Goal: Task Accomplishment & Management: Use online tool/utility

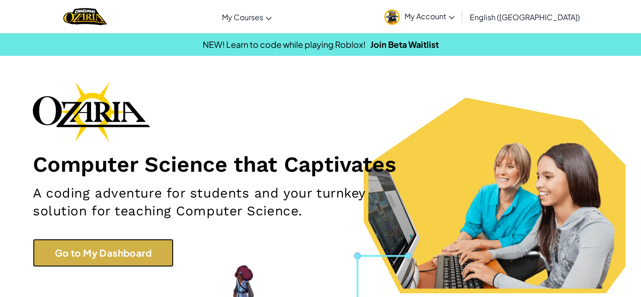
click at [114, 266] on link "Go to My Dashboard" at bounding box center [103, 253] width 141 height 28
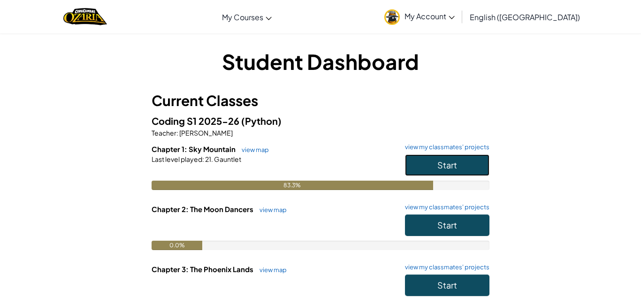
click at [430, 162] on button "Start" at bounding box center [447, 165] width 84 height 22
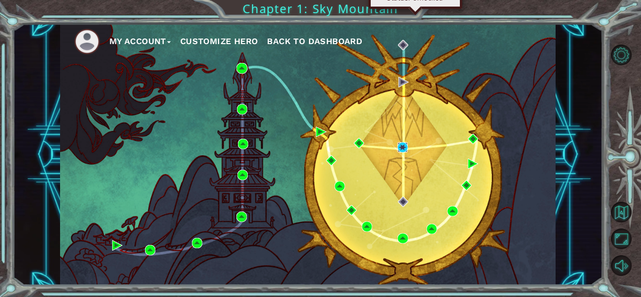
click at [407, 147] on img at bounding box center [403, 147] width 10 height 10
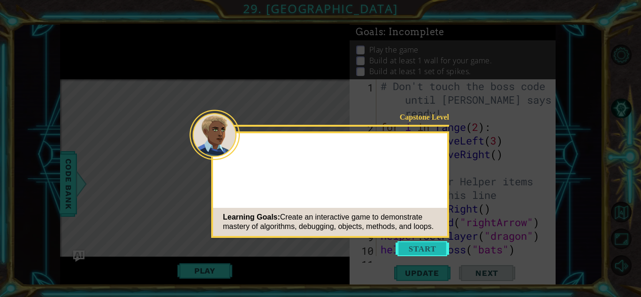
click at [430, 252] on button "Start" at bounding box center [423, 248] width 54 height 15
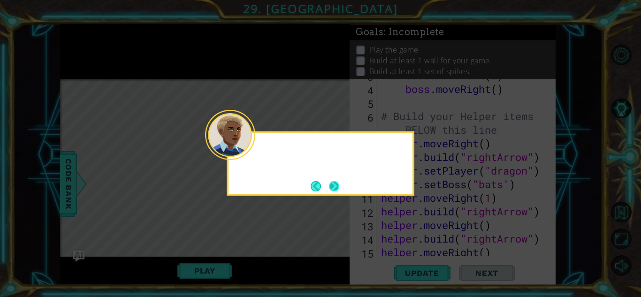
click at [330, 184] on button "Next" at bounding box center [334, 186] width 10 height 10
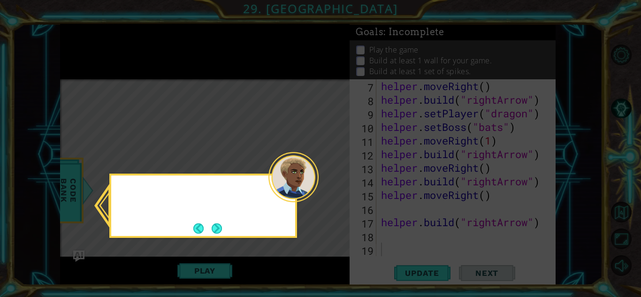
scroll to position [123, 0]
click at [218, 228] on button "Next" at bounding box center [217, 228] width 10 height 10
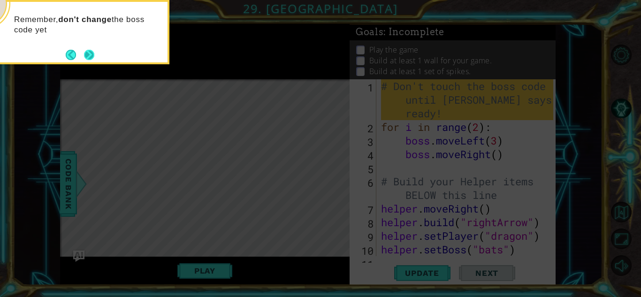
click at [89, 54] on button "Next" at bounding box center [89, 55] width 10 height 10
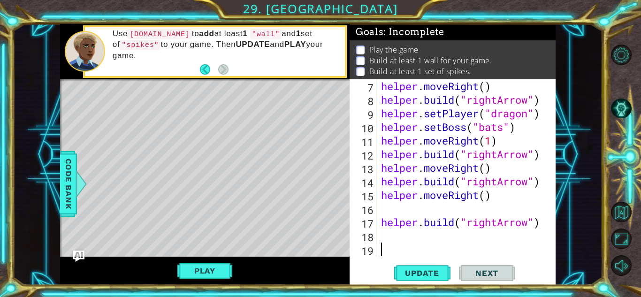
scroll to position [136, 0]
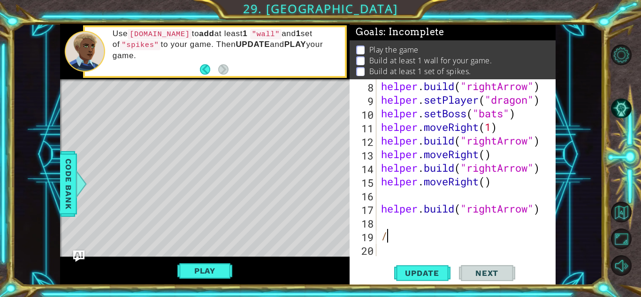
type textarea "/"
click at [541, 211] on div "helper . build ( "rightArrow" ) helper . setPlayer ( "dragon" ) helper . setBos…" at bounding box center [468, 181] width 179 height 204
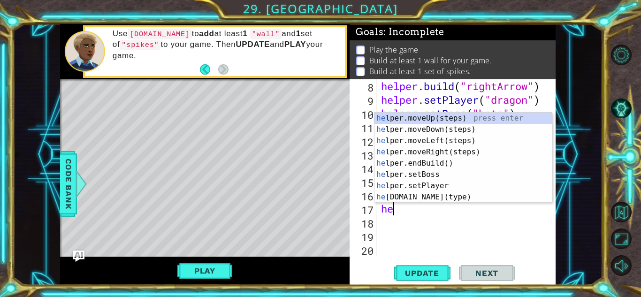
type textarea "h"
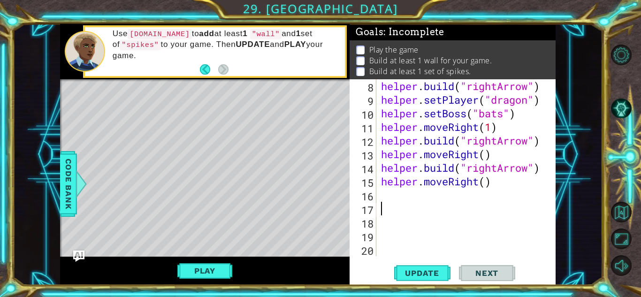
scroll to position [123, 0]
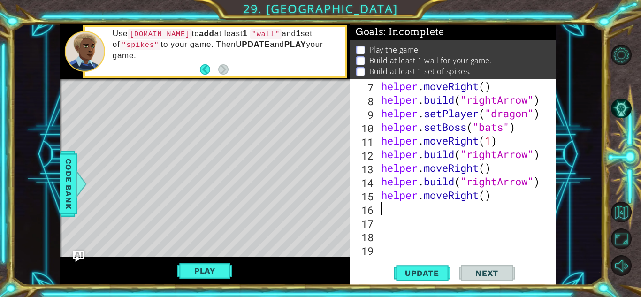
click at [483, 192] on div "helper . moveRight ( ) helper . build ( "rightArrow" ) helper . setPlayer ( "dr…" at bounding box center [468, 181] width 179 height 204
type textarea "helper.moveRight()"
click at [487, 198] on div "helper . moveRight ( ) helper . build ( "rightArrow" ) helper . setPlayer ( "dr…" at bounding box center [468, 181] width 179 height 204
click at [187, 267] on button "Play" at bounding box center [204, 271] width 55 height 18
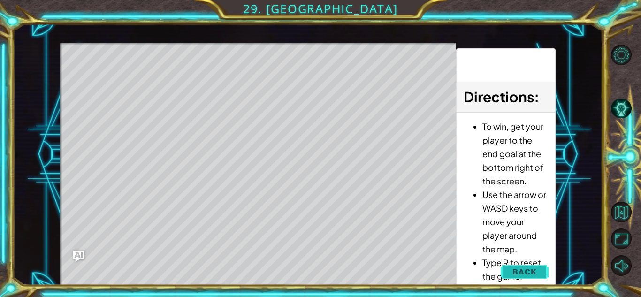
click at [523, 274] on span "Back" at bounding box center [525, 271] width 24 height 9
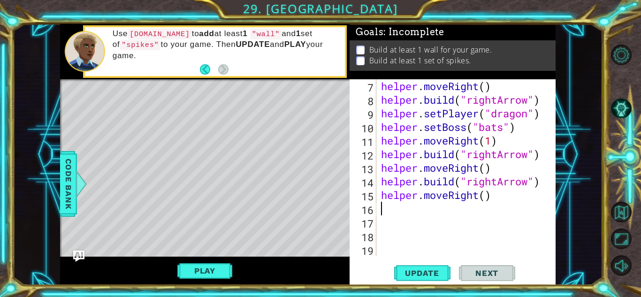
click at [466, 203] on div "helper . moveRight ( ) helper . build ( "rightArrow" ) helper . setPlayer ( "dr…" at bounding box center [468, 181] width 179 height 204
click at [485, 199] on div "helper . moveRight ( ) helper . build ( "rightArrow" ) helper . setPlayer ( "dr…" at bounding box center [468, 181] width 179 height 204
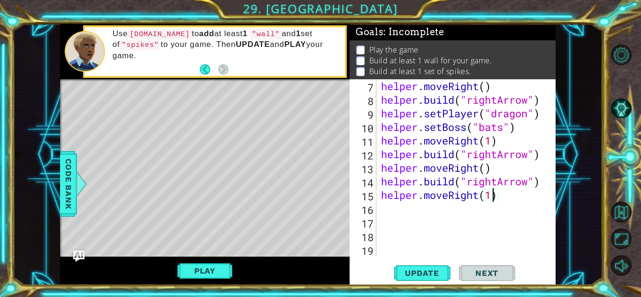
click at [490, 169] on div "helper . moveRight ( ) helper . build ( "rightArrow" ) helper . setPlayer ( "dr…" at bounding box center [468, 181] width 179 height 204
click at [493, 200] on div "helper . moveRight ( ) helper . build ( "rightArrow" ) helper . setPlayer ( "dr…" at bounding box center [468, 181] width 179 height 204
click at [485, 174] on div "helper . moveRight ( ) helper . build ( "rightArrow" ) helper . setPlayer ( "dr…" at bounding box center [468, 181] width 179 height 204
click at [490, 142] on div "helper . moveRight ( ) helper . build ( "rightArrow" ) helper . setPlayer ( "dr…" at bounding box center [468, 181] width 179 height 204
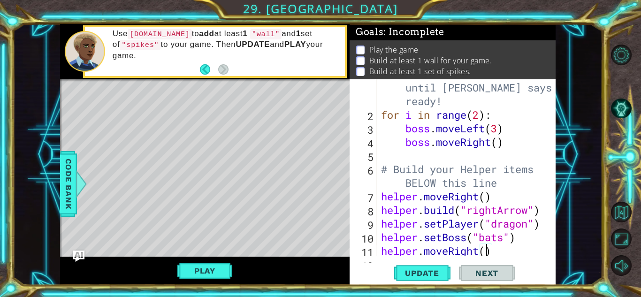
scroll to position [16, 0]
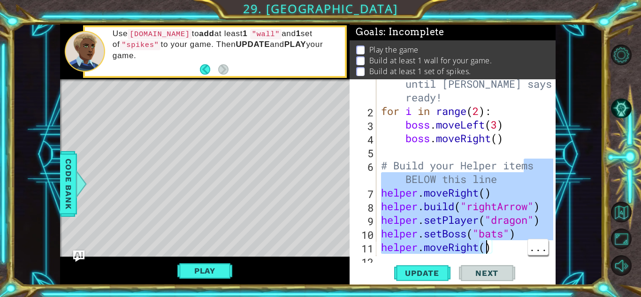
click at [529, 124] on div "# Don't touch the boss code until [PERSON_NAME] says you're ready! for i in ran…" at bounding box center [468, 178] width 179 height 231
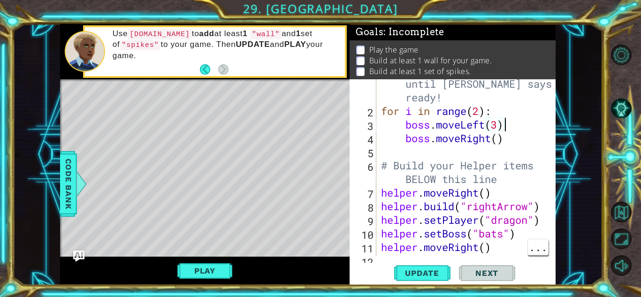
click at [486, 193] on div "# Don't touch the boss code until [PERSON_NAME] says you're ready! for i in ran…" at bounding box center [468, 178] width 179 height 231
click at [188, 270] on button "Play" at bounding box center [204, 271] width 55 height 18
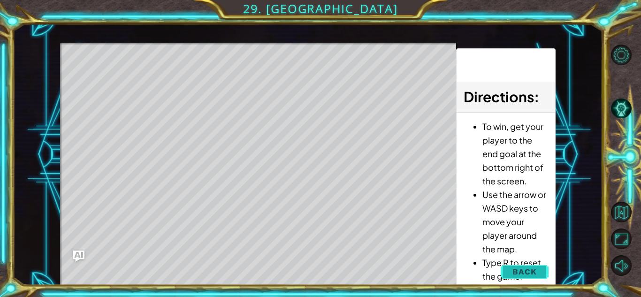
click at [514, 273] on span "Back" at bounding box center [525, 271] width 24 height 9
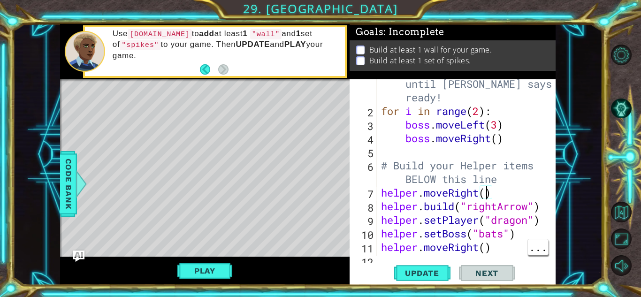
click at [489, 197] on div "# Don't touch the boss code until [PERSON_NAME] says you're ready! for i in ran…" at bounding box center [468, 178] width 179 height 231
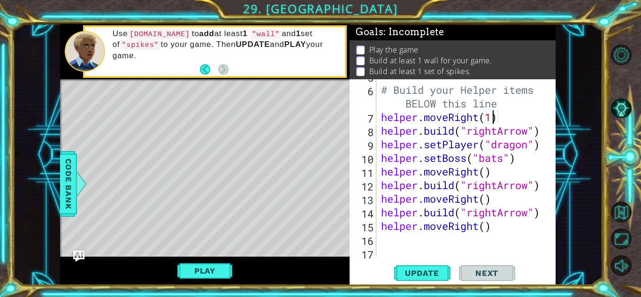
scroll to position [92, 0]
click at [484, 171] on div "# Build your Helper items BELOW this line helper . moveRight ( 1 ) helper . bui…" at bounding box center [468, 171] width 179 height 204
click at [483, 197] on div "# Build your Helper items BELOW this line helper . moveRight ( 1 ) helper . bui…" at bounding box center [468, 171] width 179 height 204
click at [484, 226] on div "# Build your Helper items BELOW this line helper . moveRight ( 1 ) helper . bui…" at bounding box center [468, 171] width 179 height 204
click at [223, 267] on button "Play" at bounding box center [204, 271] width 55 height 18
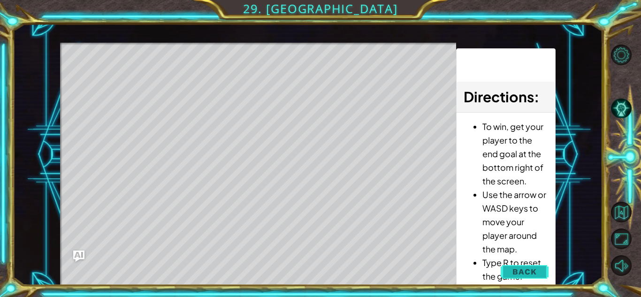
click at [526, 270] on span "Back" at bounding box center [525, 271] width 24 height 9
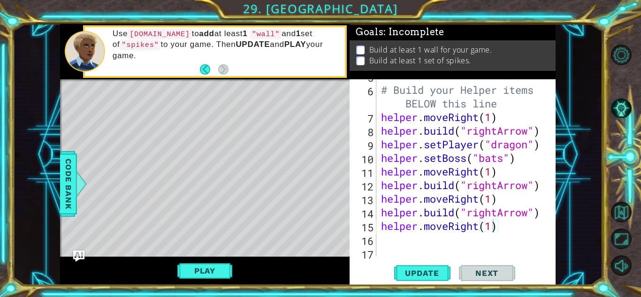
click at [497, 227] on div "# Build your Helper items BELOW this line helper . moveRight ( 1 ) helper . bui…" at bounding box center [468, 171] width 179 height 204
click at [492, 120] on div "# Build your Helper items BELOW this line helper . moveRight ( 1 ) helper . bui…" at bounding box center [468, 171] width 179 height 204
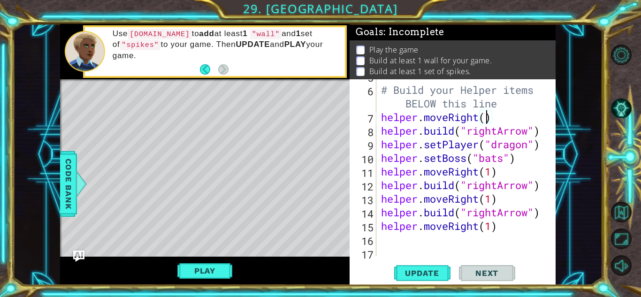
click at [495, 119] on div "# Build your Helper items BELOW this line helper . moveRight ( ) helper . build…" at bounding box center [468, 171] width 179 height 204
click at [485, 120] on div "# Build your Helper items BELOW this line helper . moveRight ( ) helper . build…" at bounding box center [468, 171] width 179 height 204
click at [500, 119] on div "# Build your Helper items BELOW this line helper . moveRight ( ) helper . build…" at bounding box center [468, 171] width 179 height 204
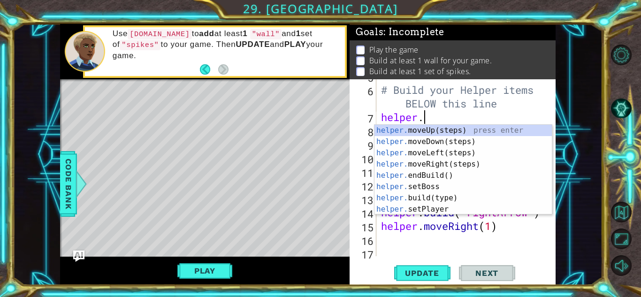
scroll to position [0, 1]
type textarea "helper"
click at [463, 165] on div "helper .moveUp(steps) press enter helper .moveDown(steps) press enter helper .m…" at bounding box center [463, 181] width 177 height 113
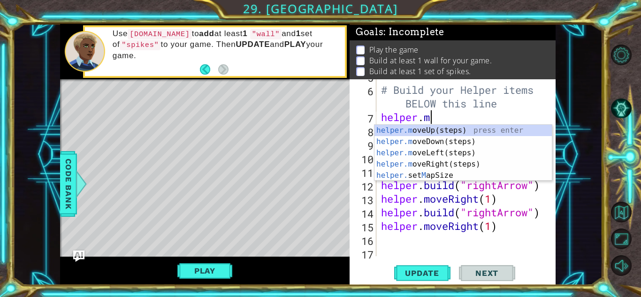
type textarea "helper."
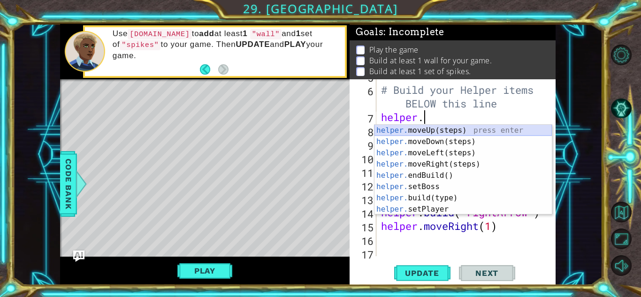
click at [434, 133] on div "helper. moveUp(steps) press enter helper. moveDown(steps) press enter helper. m…" at bounding box center [463, 181] width 177 height 113
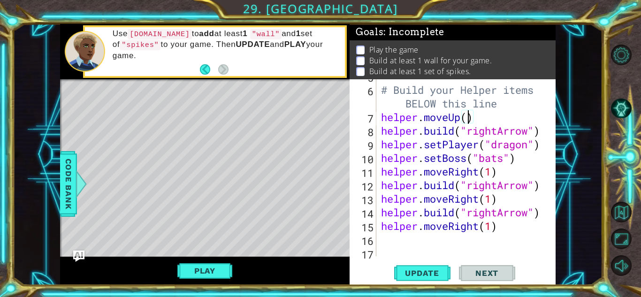
click at [469, 119] on div "# Build your Helper items BELOW this line helper . moveUp ( ) helper . build ( …" at bounding box center [468, 171] width 179 height 204
drag, startPoint x: 499, startPoint y: 176, endPoint x: 341, endPoint y: 171, distance: 157.8
click at [341, 171] on div "1 ההההההההההההההההההההההההההההההההההההההההההההההההההההההההההההההההההההההההההההה…" at bounding box center [308, 154] width 496 height 261
click at [529, 167] on div "# Build your Helper items BELOW this line helper . moveUp ( 1 ) helper . build …" at bounding box center [466, 167] width 174 height 177
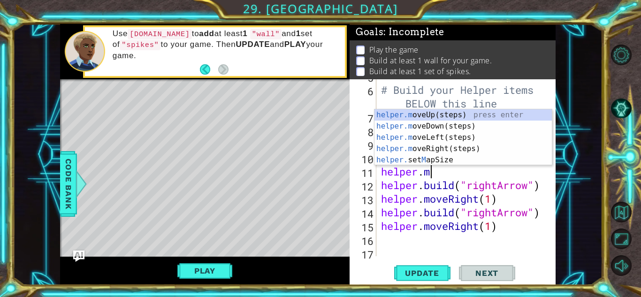
type textarea "helper."
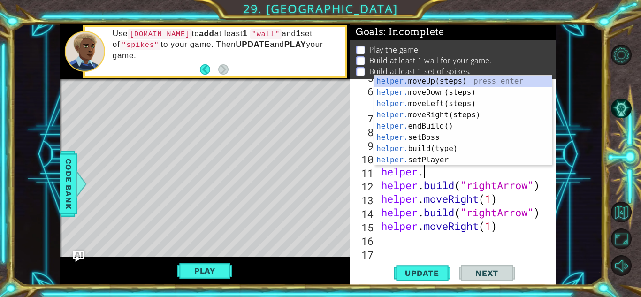
scroll to position [0, 1]
click at [448, 105] on div "helper. moveUp(steps) press enter helper. moveDown(steps) press enter helper. m…" at bounding box center [463, 132] width 177 height 113
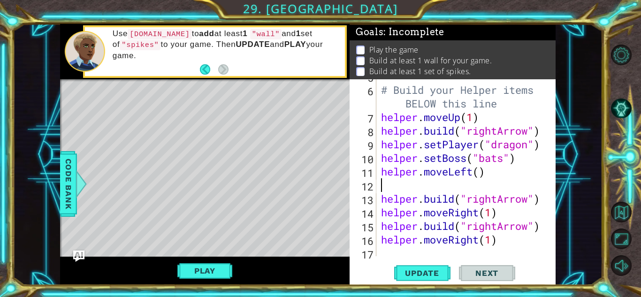
scroll to position [0, 0]
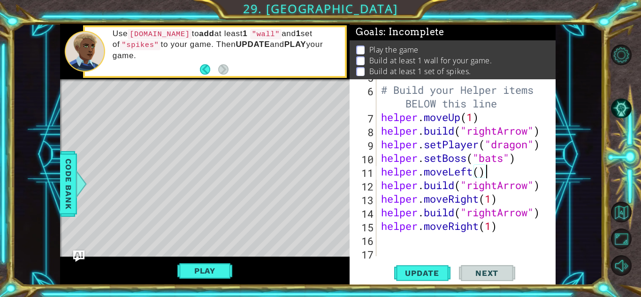
click at [479, 176] on div "# Build your Helper items BELOW this line helper . moveUp ( 1 ) helper . build …" at bounding box center [468, 171] width 179 height 204
click at [184, 268] on button "Play" at bounding box center [204, 271] width 55 height 18
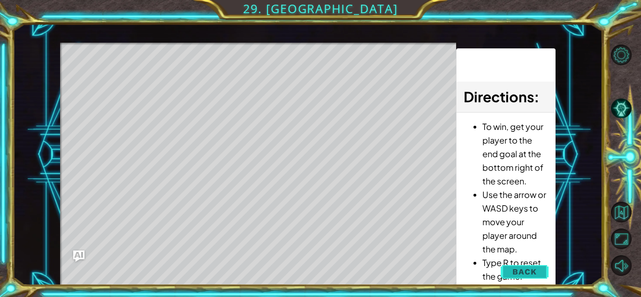
click at [524, 268] on span "Back" at bounding box center [525, 271] width 24 height 9
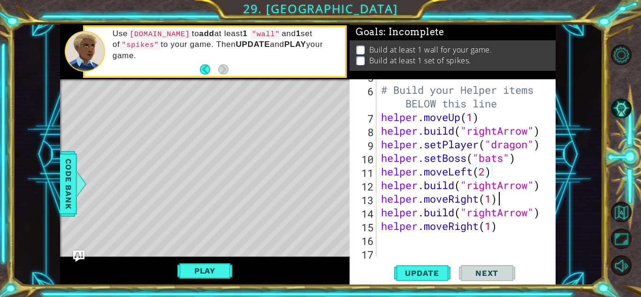
click at [500, 202] on div "# Build your Helper items BELOW this line helper . moveUp ( 1 ) helper . build …" at bounding box center [468, 171] width 179 height 204
click at [498, 230] on div "# Build your Helper items BELOW this line helper . moveUp ( 1 ) helper . build …" at bounding box center [468, 171] width 179 height 204
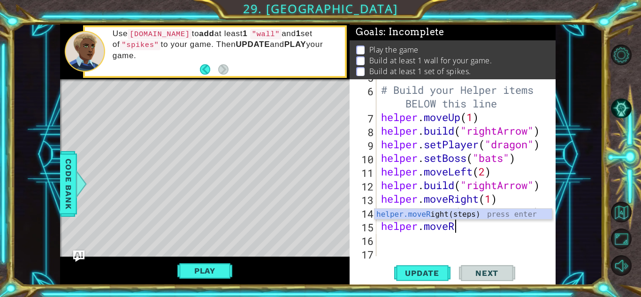
type textarea "helper.mov"
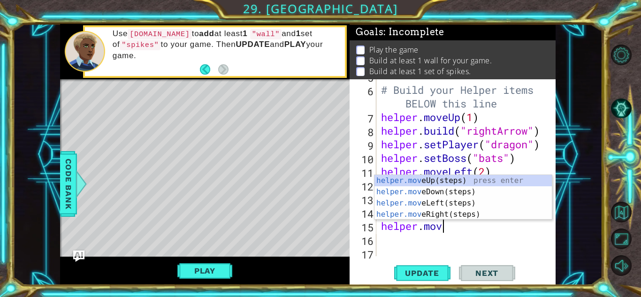
scroll to position [0, 2]
click at [451, 193] on div "helper.mov eUp(steps) press enter helper.mov eDown(steps) press enter helper.mo…" at bounding box center [463, 209] width 177 height 68
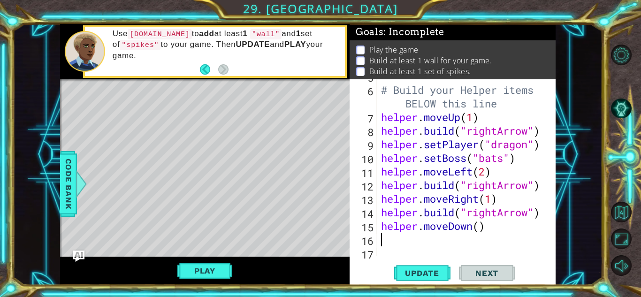
scroll to position [0, 0]
click at [479, 234] on div "# Build your Helper items BELOW this line helper . moveUp ( 1 ) helper . build …" at bounding box center [468, 171] width 179 height 204
click at [483, 234] on div "# Build your Helper items BELOW this line helper . moveUp ( 1 ) helper . build …" at bounding box center [468, 171] width 179 height 204
click at [483, 232] on div "# Build your Helper items BELOW this line helper . moveUp ( 1 ) helper . build …" at bounding box center [468, 171] width 179 height 204
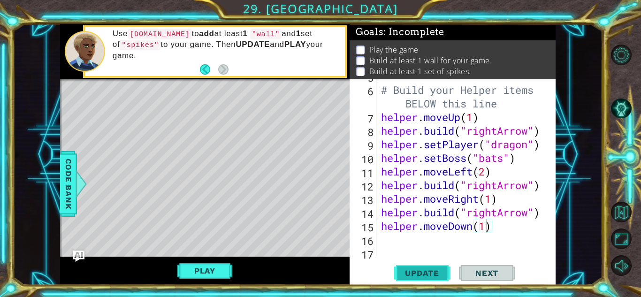
click at [418, 271] on span "Update" at bounding box center [422, 273] width 53 height 9
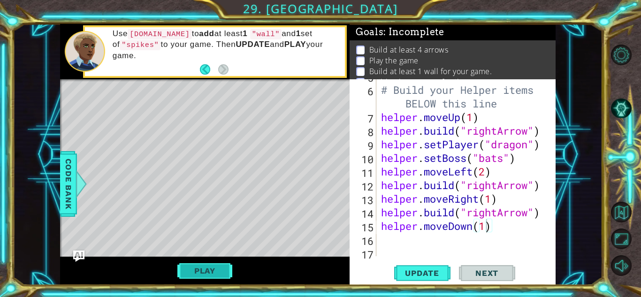
click at [213, 269] on button "Play" at bounding box center [204, 271] width 55 height 18
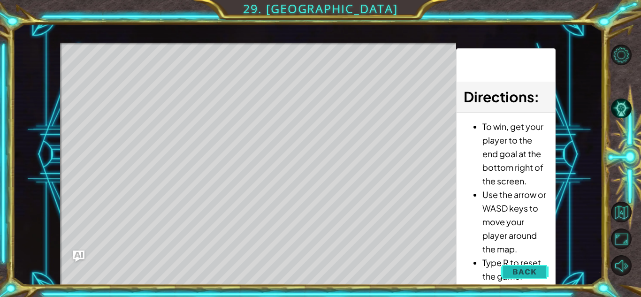
click at [522, 279] on button "Back" at bounding box center [524, 271] width 47 height 19
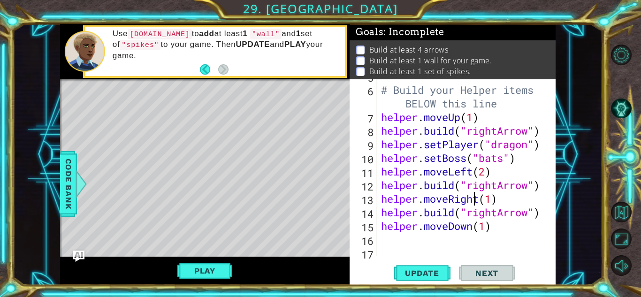
click at [476, 200] on div "# Build your Helper items BELOW this line helper . moveUp ( 1 ) helper . build …" at bounding box center [468, 171] width 179 height 204
click at [173, 281] on div "Play" at bounding box center [205, 271] width 290 height 29
click at [213, 268] on button "Play" at bounding box center [204, 271] width 55 height 18
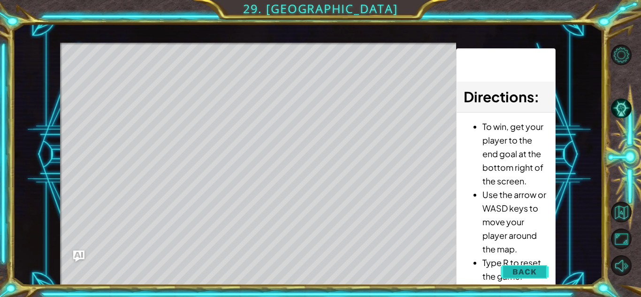
click at [513, 270] on button "Back" at bounding box center [524, 271] width 47 height 19
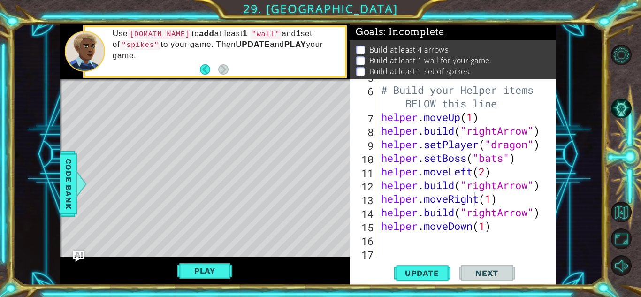
click at [513, 270] on button "Next" at bounding box center [487, 273] width 56 height 21
click at [491, 221] on div "# Build your Helper items BELOW this line helper . moveUp ( 1 ) helper . build …" at bounding box center [468, 171] width 179 height 204
type textarea "helper.moveDown(1)"
click at [485, 271] on span "Next" at bounding box center [487, 273] width 42 height 9
click at [396, 235] on div "# Build your Helper items BELOW this line helper . moveUp ( 1 ) helper . build …" at bounding box center [468, 171] width 179 height 204
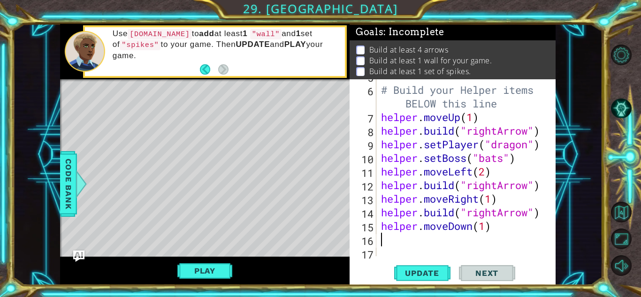
scroll to position [0, 0]
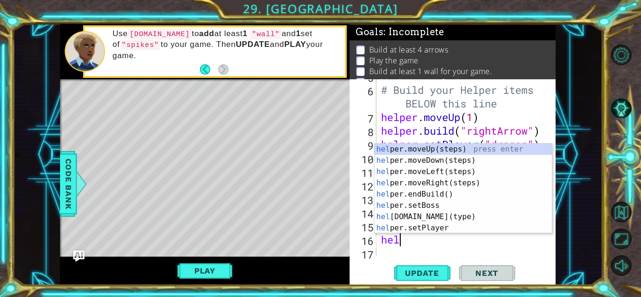
type textarea "help"
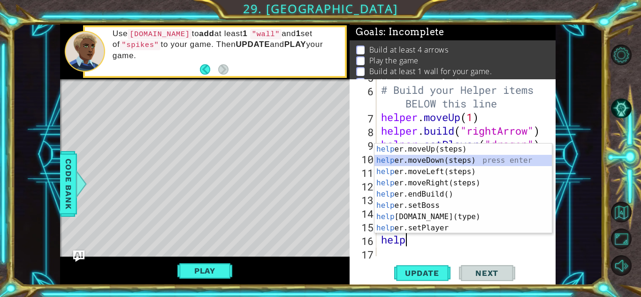
click at [452, 161] on div "help er.moveUp(steps) press enter help er.moveDown(steps) press enter help er.m…" at bounding box center [463, 200] width 177 height 113
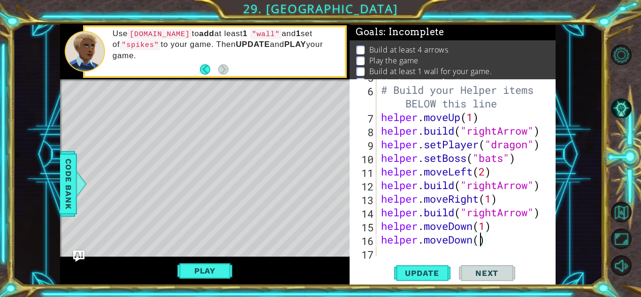
drag, startPoint x: 479, startPoint y: 242, endPoint x: 486, endPoint y: 240, distance: 7.7
click at [486, 240] on div "# Build your Helper items BELOW this line helper . moveUp ( 1 ) helper . build …" at bounding box center [468, 171] width 179 height 204
click at [486, 240] on div "# Build your Helper items BELOW this line helper . moveUp ( 1 ) helper . build …" at bounding box center [466, 167] width 174 height 177
click at [486, 240] on div "# Build your Helper items BELOW this line helper . moveUp ( 1 ) helper . build …" at bounding box center [468, 171] width 179 height 204
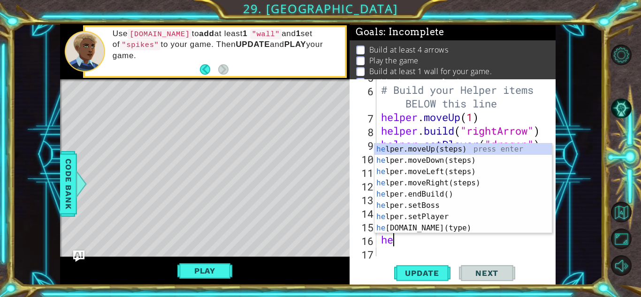
type textarea "h"
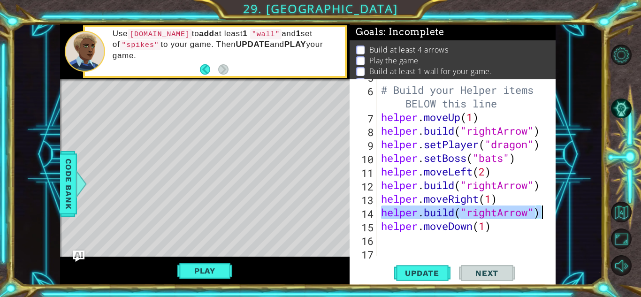
drag, startPoint x: 382, startPoint y: 210, endPoint x: 570, endPoint y: 215, distance: 188.8
click at [570, 215] on div "1 ההההההההההההההההההההההההההההההההההההההההההההההההההההההההההההההההההההההההההההה…" at bounding box center [308, 154] width 590 height 261
type textarea "[DOMAIN_NAME]("rightArrow")"
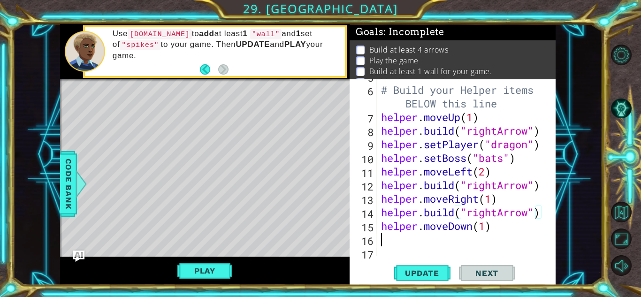
click at [401, 246] on div "# Build your Helper items BELOW this line helper . moveUp ( 1 ) helper . build …" at bounding box center [468, 171] width 179 height 204
paste textarea "[DOMAIN_NAME]("rightArrow")"
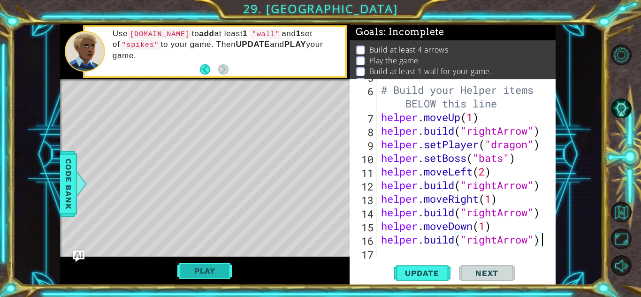
click at [228, 274] on button "Play" at bounding box center [204, 271] width 55 height 18
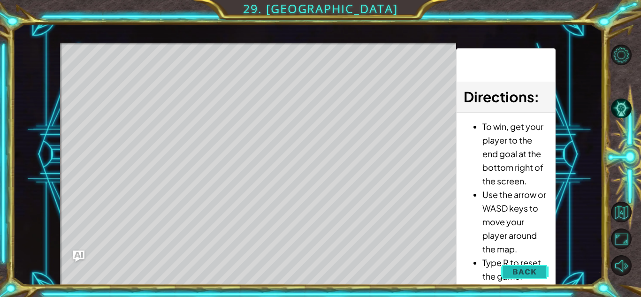
click at [527, 270] on span "Back" at bounding box center [525, 271] width 24 height 9
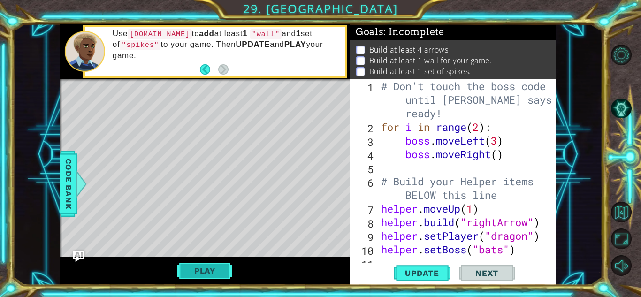
click at [199, 270] on button "Play" at bounding box center [204, 271] width 55 height 18
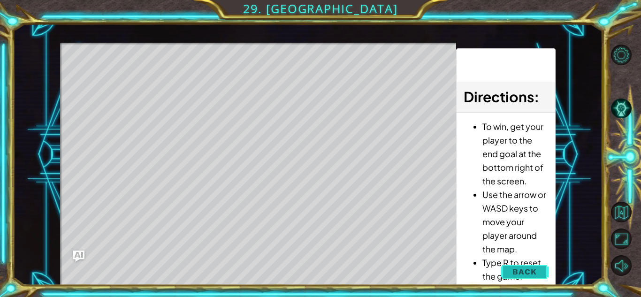
click at [515, 270] on span "Back" at bounding box center [525, 271] width 24 height 9
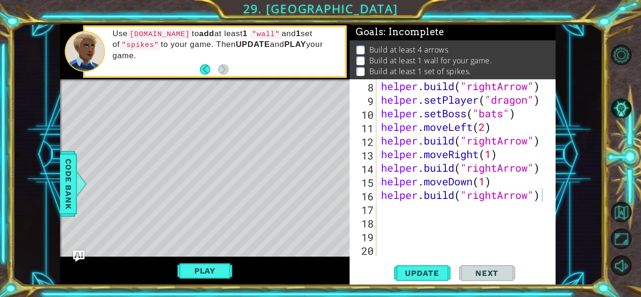
scroll to position [2, 0]
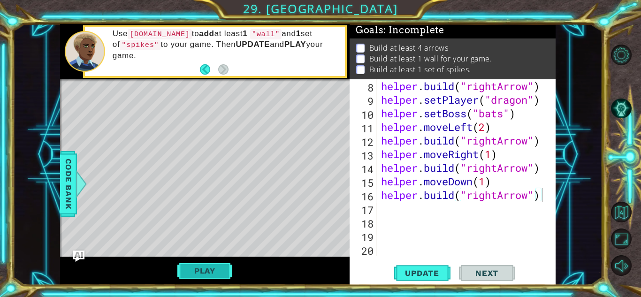
click at [216, 267] on button "Play" at bounding box center [204, 271] width 55 height 18
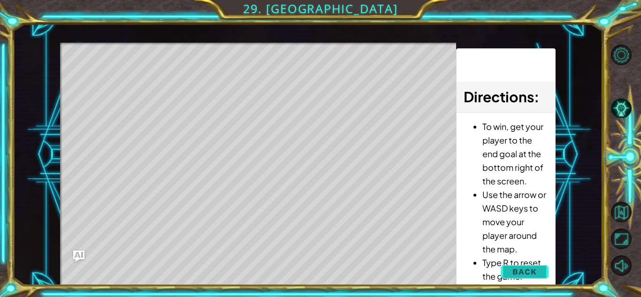
click at [514, 275] on span "Back" at bounding box center [525, 271] width 24 height 9
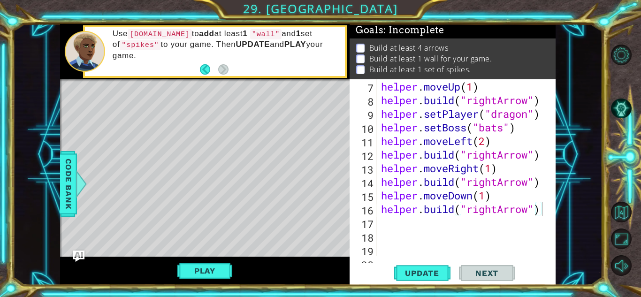
scroll to position [120, 0]
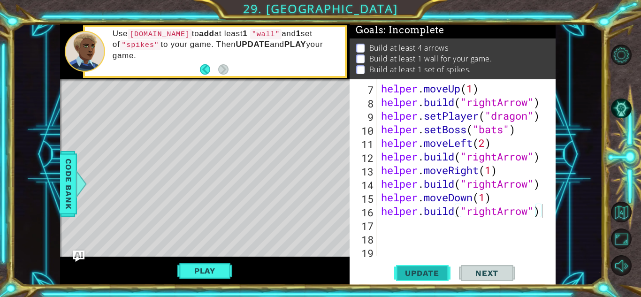
click at [418, 272] on span "Update" at bounding box center [422, 273] width 53 height 9
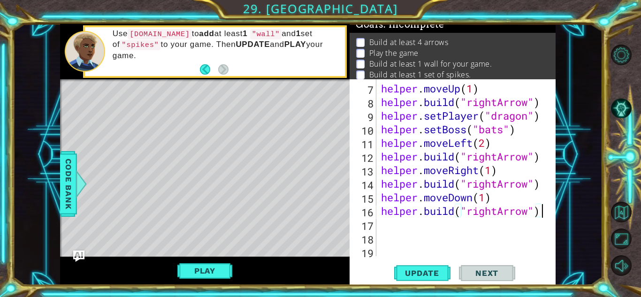
scroll to position [13, 0]
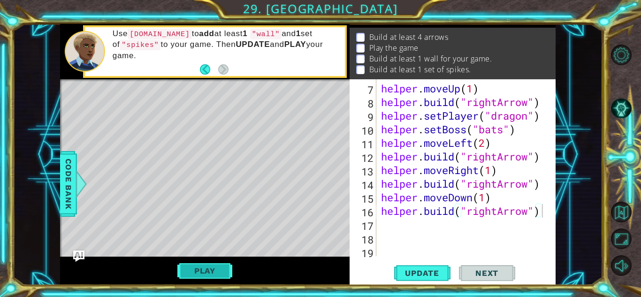
click at [213, 272] on button "Play" at bounding box center [204, 271] width 55 height 18
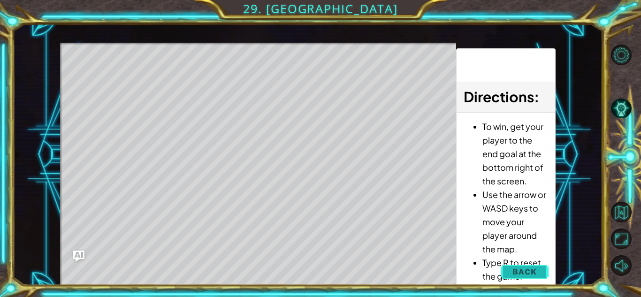
click at [514, 272] on span "Back" at bounding box center [525, 271] width 24 height 9
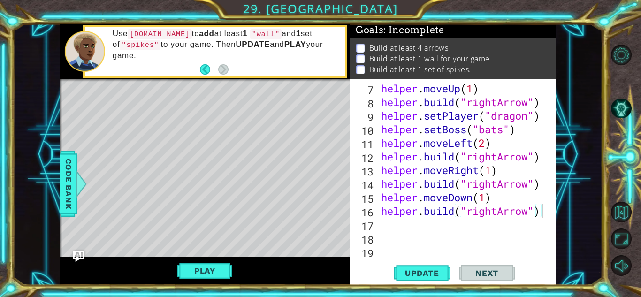
scroll to position [2, 0]
drag, startPoint x: 529, startPoint y: 115, endPoint x: 493, endPoint y: 121, distance: 36.7
click at [493, 121] on div "# Build your Helper items BELOW this line helper . moveUp ( 1 ) helper . build …" at bounding box center [468, 163] width 179 height 218
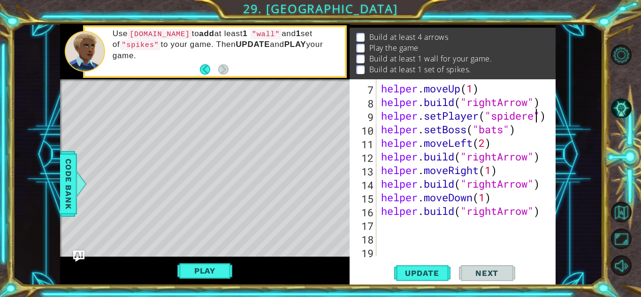
scroll to position [0, 7]
type textarea "helper.setPlayer("spider")"
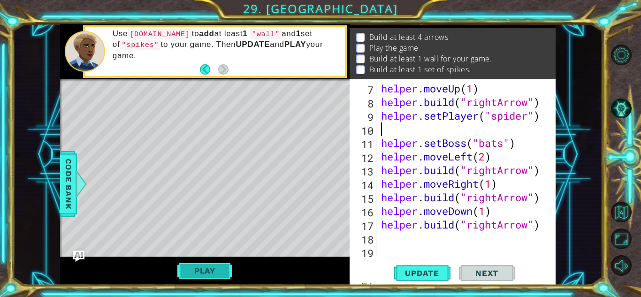
click at [216, 266] on button "Play" at bounding box center [204, 271] width 55 height 18
click at [216, 266] on div "helper methods moveLeft(steps) moveRight(steps) moveUp(steps) moveDown(steps) b…" at bounding box center [308, 154] width 496 height 261
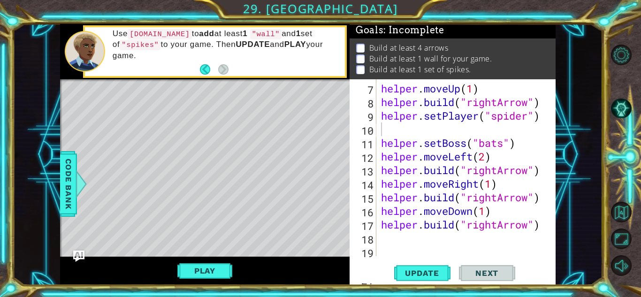
scroll to position [2, 0]
click at [418, 261] on div "6 7 8 9 10 11 12 13 14 15 16 17 18 19 20 21 # Build your Helper items BELOW thi…" at bounding box center [453, 182] width 206 height 206
click at [410, 272] on span "Update" at bounding box center [422, 273] width 53 height 9
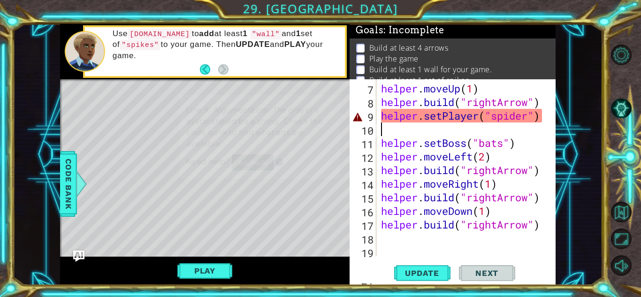
scroll to position [13, 0]
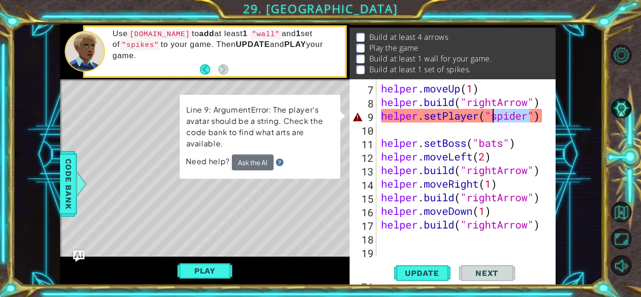
drag, startPoint x: 529, startPoint y: 116, endPoint x: 495, endPoint y: 118, distance: 33.4
click at [495, 118] on div "# Build your Helper items BELOW this line helper . moveUp ( 1 ) helper . build …" at bounding box center [468, 163] width 179 height 218
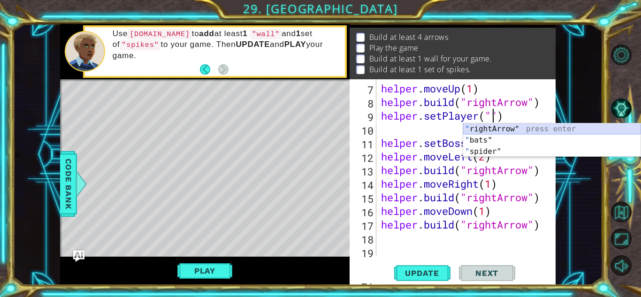
click at [478, 132] on div "" rightArrow" press enter " bats" press enter " spider" press enter" at bounding box center [551, 151] width 177 height 56
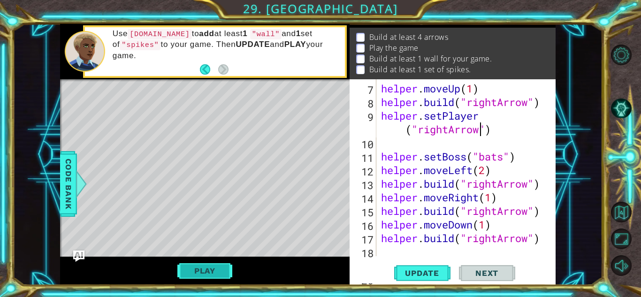
click at [207, 270] on button "Play" at bounding box center [204, 271] width 55 height 18
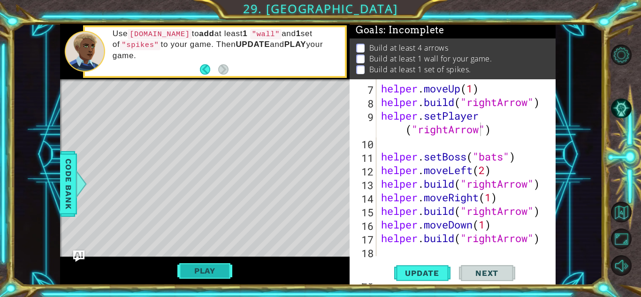
scroll to position [2, 0]
click at [505, 159] on div "# Build your Helper items BELOW this line helper . moveUp ( 1 ) helper . build …" at bounding box center [468, 163] width 179 height 218
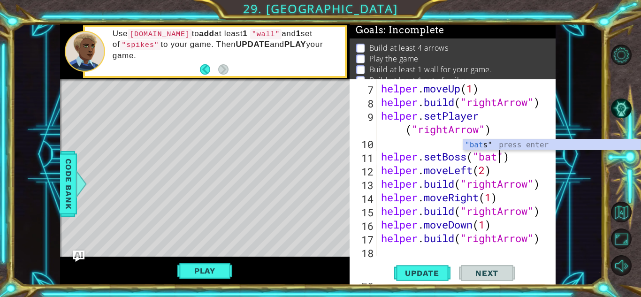
scroll to position [13, 0]
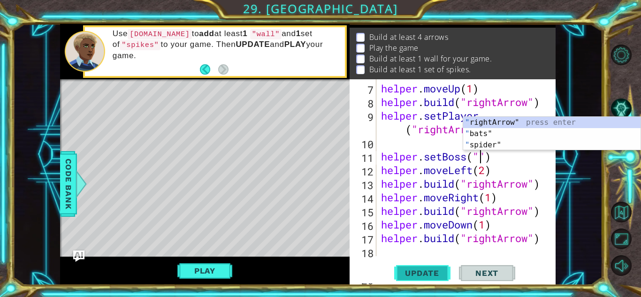
click at [402, 278] on button "Update" at bounding box center [422, 273] width 56 height 21
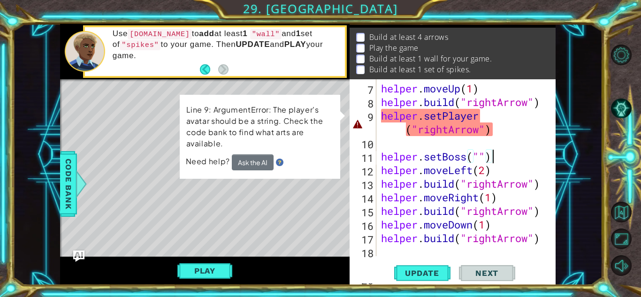
click at [519, 153] on div "# Build your Helper items BELOW this line helper . moveUp ( 1 ) helper . build …" at bounding box center [468, 163] width 179 height 218
click at [406, 130] on div "# Build your Helper items BELOW this line helper . moveUp ( 1 ) helper . build …" at bounding box center [468, 163] width 179 height 218
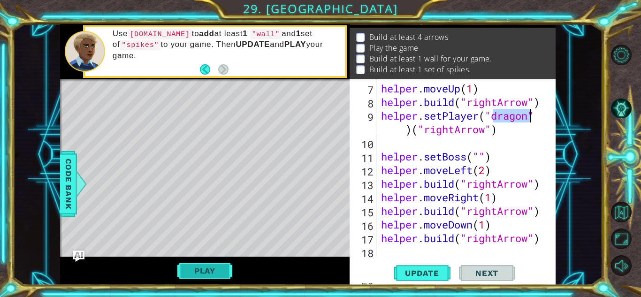
click at [229, 270] on button "Play" at bounding box center [204, 271] width 55 height 18
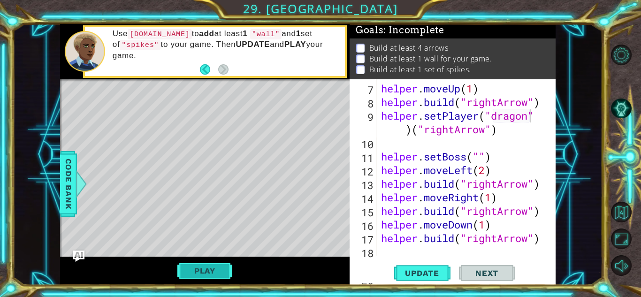
scroll to position [2, 0]
click at [397, 131] on div "# Build your Helper items BELOW this line helper . moveUp ( 1 ) helper . build …" at bounding box center [468, 163] width 179 height 218
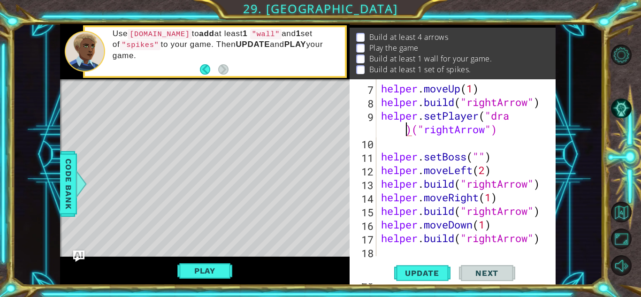
scroll to position [0, 6]
type textarea "helper.setPlayer("dragon)("rightArrow")"
click at [403, 145] on div "# Build your Helper items BELOW this line helper . moveUp ( 1 ) helper . build …" at bounding box center [468, 163] width 179 height 218
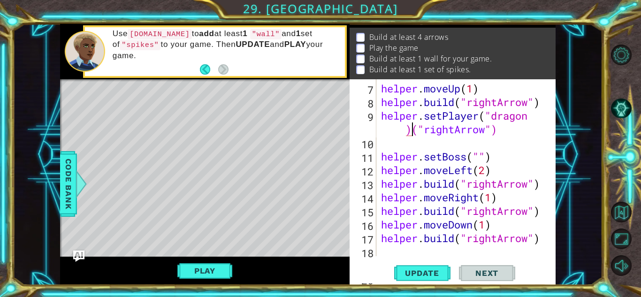
click at [413, 133] on div "# Build your Helper items BELOW this line helper . moveUp ( 1 ) helper . build …" at bounding box center [468, 163] width 179 height 218
type textarea "helper.setPlayer("dragon("rightArrow")"
click at [412, 143] on div "# Build your Helper items BELOW this line helper . moveUp ( 1 ) helper . build …" at bounding box center [468, 163] width 179 height 218
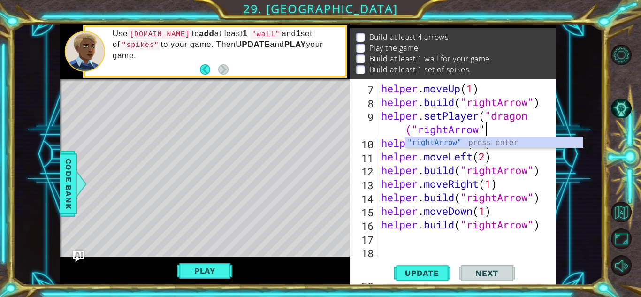
click at [399, 138] on div "# Build your Helper items BELOW this line helper . moveUp ( 1 ) helper . build …" at bounding box center [468, 163] width 179 height 218
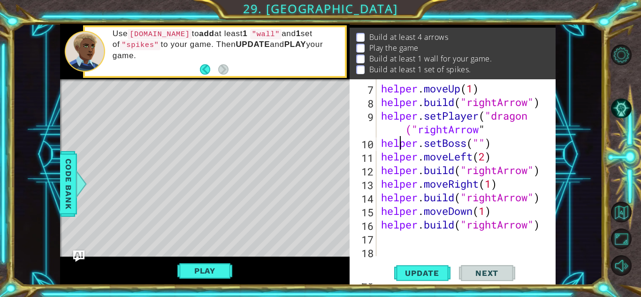
click at [396, 134] on div "# Build your Helper items BELOW this line helper . moveUp ( 1 ) helper . build …" at bounding box center [468, 163] width 179 height 218
click at [390, 130] on div "# Build your Helper items BELOW this line helper . moveUp ( 1 ) helper . build …" at bounding box center [468, 163] width 179 height 218
click at [385, 132] on div "# Build your Helper items BELOW this line helper . moveUp ( 1 ) helper . build …" at bounding box center [468, 163] width 179 height 218
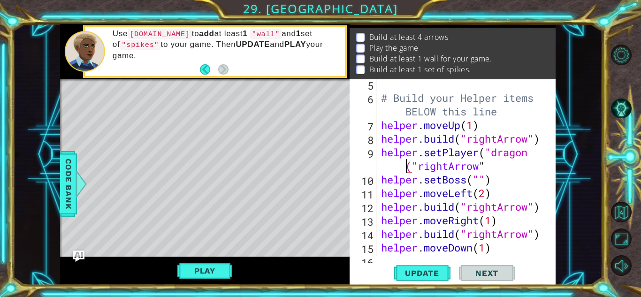
scroll to position [84, 0]
click at [394, 164] on div "# Build your Helper items BELOW this line helper . moveUp ( 1 ) helper . build …" at bounding box center [468, 179] width 179 height 204
click at [395, 168] on div "# Build your Helper items BELOW this line helper . moveUp ( 1 ) helper . build …" at bounding box center [468, 179] width 179 height 204
click at [391, 167] on div "# Build your Helper items BELOW this line helper . moveUp ( 1 ) helper . build …" at bounding box center [468, 179] width 179 height 204
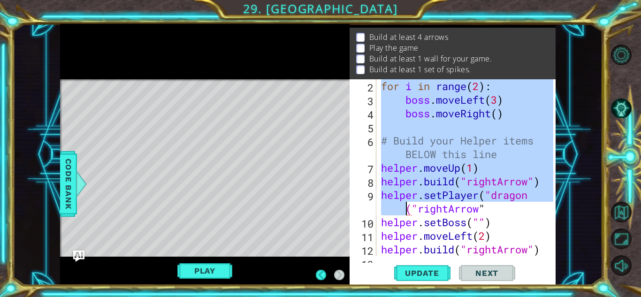
scroll to position [0, 0]
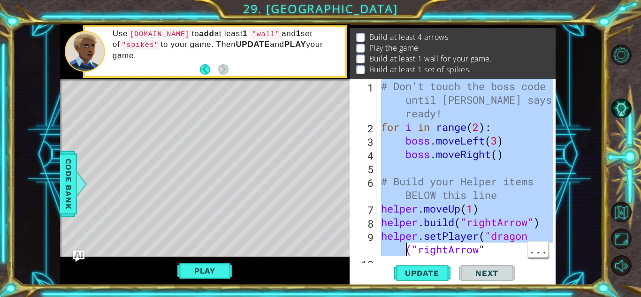
click at [534, 161] on div "# Don't touch the boss code until [PERSON_NAME] says you're ready! for i in ran…" at bounding box center [466, 167] width 174 height 177
type textarea "boss.moveRight()"
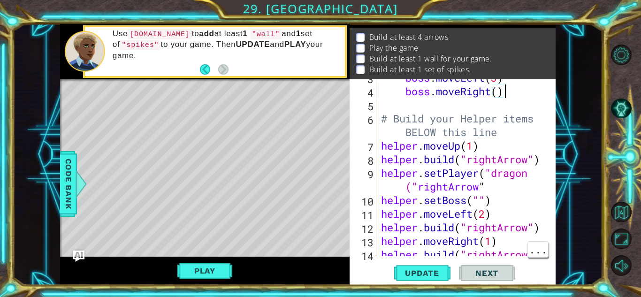
scroll to position [150, 0]
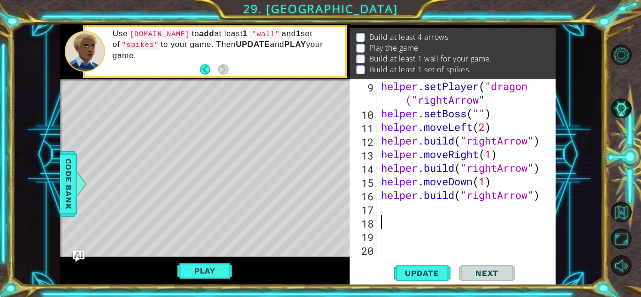
click at [386, 222] on div "helper . setPlayer ( "dragon (" rightArrow " helper . setBoss ( "" ) helper . m…" at bounding box center [468, 188] width 179 height 218
click at [384, 209] on div "helper . setPlayer ( "dragon (" rightArrow " helper . setBoss ( "" ) helper . m…" at bounding box center [468, 188] width 179 height 218
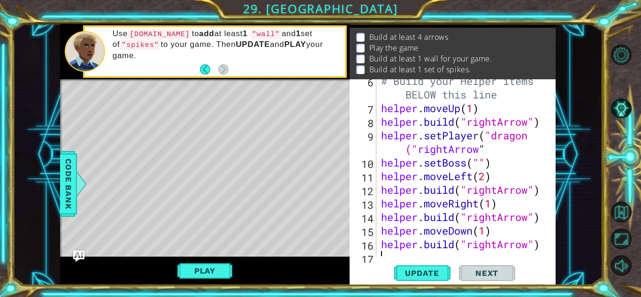
scroll to position [101, 0]
click at [507, 147] on div "# Build your Helper items BELOW this line helper . moveUp ( 1 ) helper . build …" at bounding box center [468, 183] width 179 height 218
click at [393, 152] on div "# Build your Helper items BELOW this line helper . moveUp ( 1 ) helper . build …" at bounding box center [468, 183] width 179 height 218
drag, startPoint x: 406, startPoint y: 148, endPoint x: 370, endPoint y: 150, distance: 36.2
click at [370, 150] on div "helper.setPlayer("dragon("rightArrow" 6 7 8 9 10 11 12 13 14 15 16 17 18 # Buil…" at bounding box center [452, 167] width 204 height 177
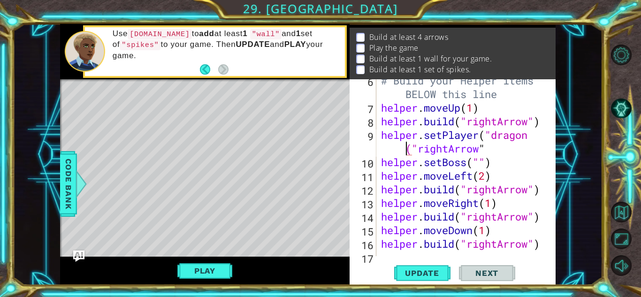
click at [510, 153] on div "# Build your Helper items BELOW this line helper . moveUp ( 1 ) helper . build …" at bounding box center [468, 183] width 179 height 218
click at [390, 153] on div "# Build your Helper items BELOW this line helper . moveUp ( 1 ) helper . build …" at bounding box center [468, 183] width 179 height 218
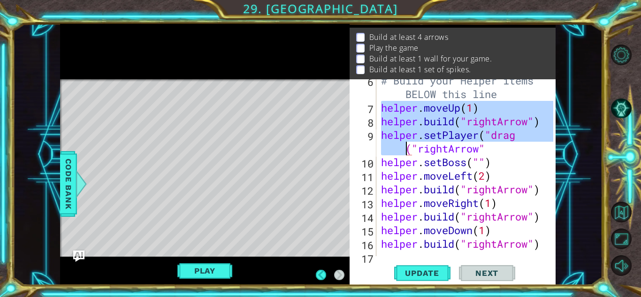
scroll to position [0, 0]
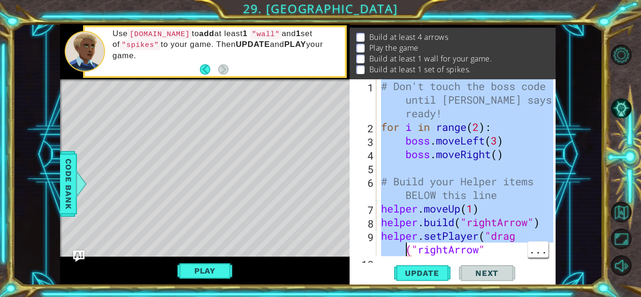
click at [519, 151] on div "# Don't touch the boss code until [PERSON_NAME] says you're ready! for i in ran…" at bounding box center [466, 167] width 174 height 177
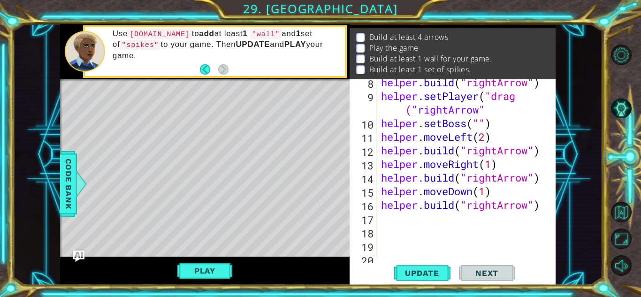
scroll to position [141, 0]
click at [479, 100] on div "helper . build ( "rightArrow" ) helper . setPlayer ( "drag (" rightArrow " help…" at bounding box center [468, 177] width 179 height 204
click at [534, 103] on div "helper . build ( "rightArrow" ) helper . setPlayer ( "drag (" rightArrow " help…" at bounding box center [468, 177] width 179 height 204
click at [514, 94] on div "helper . build ( "rightArrow" ) helper . setPlayer ( "drag (" rightArrow " help…" at bounding box center [468, 177] width 179 height 204
click at [522, 96] on div "helper . build ( "rightArrow" ) helper . setPlayer ( "drag (" rightArrow " help…" at bounding box center [468, 177] width 179 height 204
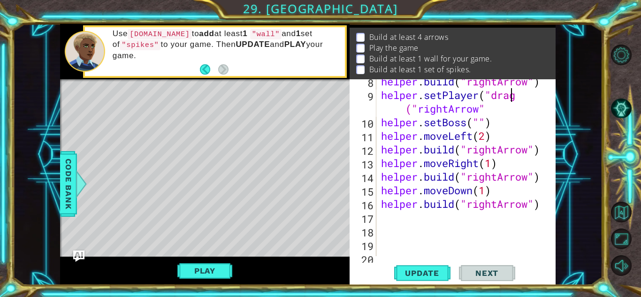
click at [522, 97] on div "helper . build ( "rightArrow" ) helper . setPlayer ( "drag (" rightArrow " help…" at bounding box center [468, 177] width 179 height 204
click at [519, 98] on div "helper . build ( "rightArrow" ) helper . setPlayer ( "drag (" rightArrow " help…" at bounding box center [468, 177] width 179 height 204
click at [521, 98] on div "helper . build ( "rightArrow" ) helper . setPlayer ( "drag (" rightArrow " help…" at bounding box center [468, 177] width 179 height 204
click at [394, 108] on div "helper . build ( "rightArrow" ) helper . setPlayer ( "drag (" rightArrow " help…" at bounding box center [468, 177] width 179 height 204
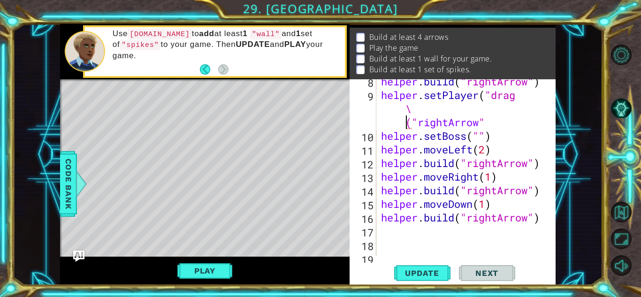
scroll to position [0, 11]
click at [496, 111] on div "helper . build ( "rightArrow" ) helper . setPlayer ( "drag \ (" rightArrow " he…" at bounding box center [468, 177] width 179 height 204
click at [461, 111] on div "helper . build ( "rightArrow" ) helper . setPlayer ( "drag \(" rightArrow " hel…" at bounding box center [468, 177] width 179 height 204
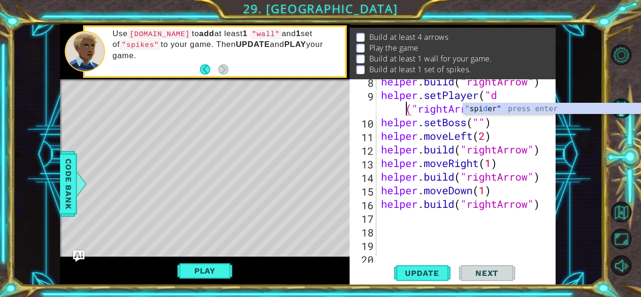
click at [504, 97] on div "helper . build ( "rightArrow" ) helper . setPlayer ( "d (" rightArrow " helper …" at bounding box center [468, 177] width 179 height 204
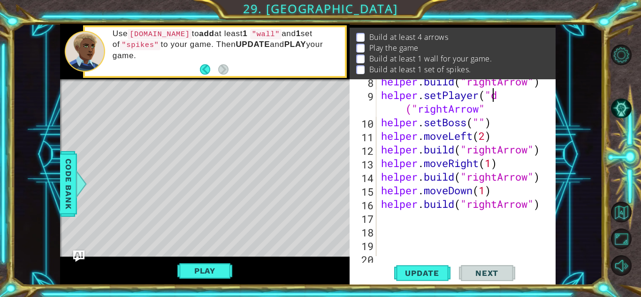
click at [505, 98] on div "helper . build ( "rightArrow" ) helper . setPlayer ( "d (" rightArrow " helper …" at bounding box center [468, 177] width 179 height 204
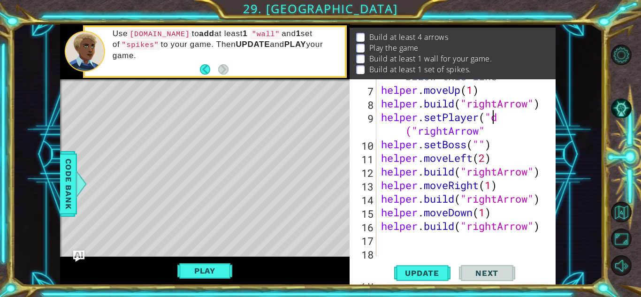
scroll to position [119, 0]
click at [504, 117] on div "# Build your Helper items BELOW this line helper . moveUp ( 1 ) helper . build …" at bounding box center [468, 164] width 179 height 218
click at [519, 117] on div "# Build your Helper items BELOW this line helper . moveUp ( 1 ) helper . build …" at bounding box center [468, 164] width 179 height 218
click at [499, 120] on div "# Build your Helper items BELOW this line helper . moveUp ( 1 ) helper . build …" at bounding box center [468, 164] width 179 height 218
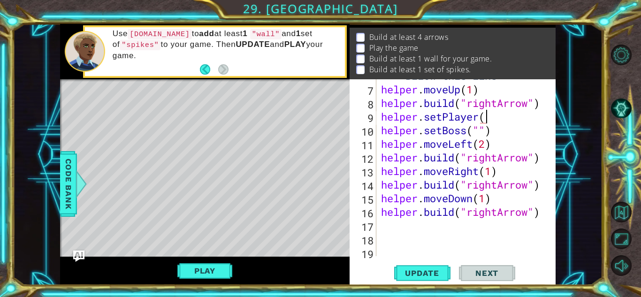
scroll to position [0, 4]
click at [481, 134] on div "# Build your Helper items BELOW this line helper . moveUp ( 1 ) helper . build …" at bounding box center [468, 164] width 179 height 218
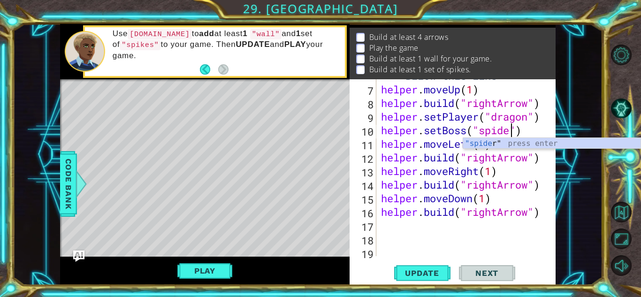
scroll to position [0, 6]
click at [190, 275] on button "Play" at bounding box center [204, 271] width 55 height 18
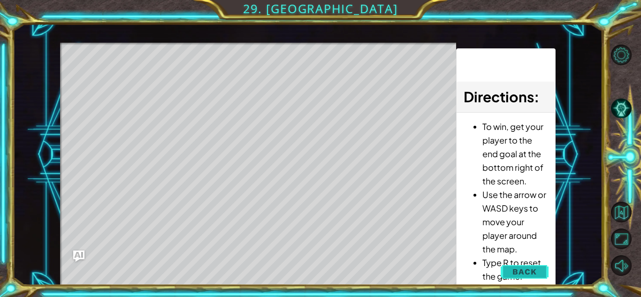
click at [506, 275] on button "Back" at bounding box center [524, 271] width 47 height 19
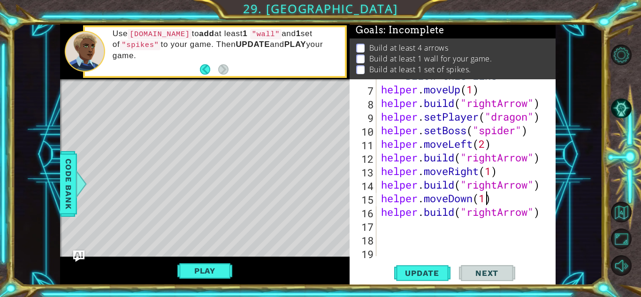
scroll to position [0, 5]
click at [489, 201] on div "# Build your Helper items BELOW this line helper . moveUp ( 1 ) helper . build …" at bounding box center [468, 164] width 179 height 218
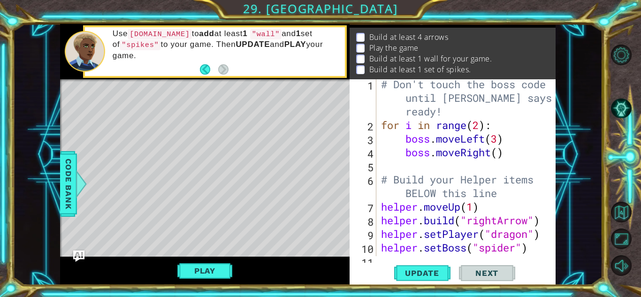
scroll to position [0, 0]
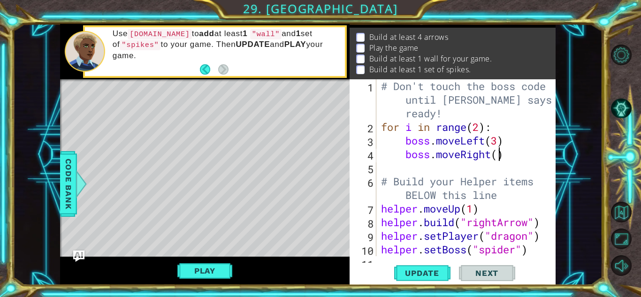
click at [501, 158] on div "# Don't touch the boss code until [PERSON_NAME] says you're ready! for i in ran…" at bounding box center [468, 194] width 179 height 231
click at [499, 137] on div "# Don't touch the boss code until [PERSON_NAME] says you're ready! for i in ran…" at bounding box center [468, 194] width 179 height 231
click at [179, 273] on button "Play" at bounding box center [204, 271] width 55 height 18
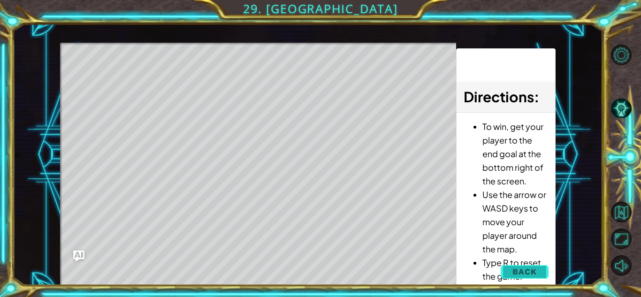
click at [516, 277] on button "Back" at bounding box center [524, 271] width 47 height 19
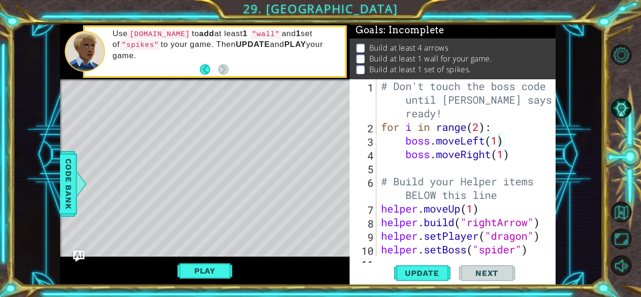
scroll to position [2, 0]
click at [503, 154] on div "# Don't touch the boss code until [PERSON_NAME] says you're ready! for i in ran…" at bounding box center [468, 194] width 179 height 231
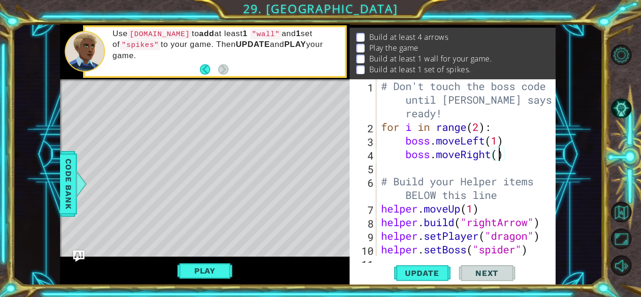
click at [499, 144] on div "# Don't touch the boss code until [PERSON_NAME] says you're ready! for i in ran…" at bounding box center [468, 194] width 179 height 231
type textarea "boss.moveLeft(1)"
click at [435, 170] on div "# Don't touch the boss code until [PERSON_NAME] says you're ready! for i in ran…" at bounding box center [468, 194] width 179 height 231
type textarea "n"
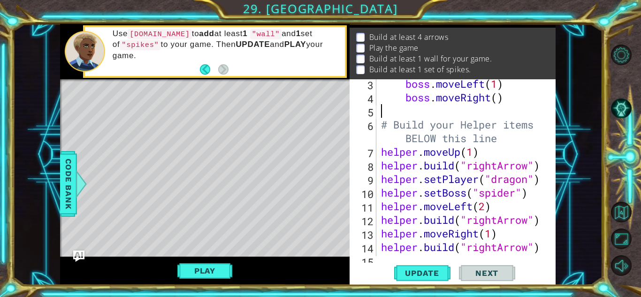
scroll to position [56, 0]
click at [471, 152] on div "boss . moveLeft ( 1 ) boss . moveRight ( ) # Build your Helper items BELOW this…" at bounding box center [468, 179] width 179 height 204
click at [475, 158] on div "boss . moveLeft ( 1 ) boss . moveRight ( ) # Build your Helper items BELOW this…" at bounding box center [468, 179] width 179 height 204
click at [542, 179] on div "helper.moveUp(1) 3 4 5 6 7 8 9 10 11 12 13 14 15 16 boss . moveLeft ( 1 ) boss …" at bounding box center [452, 167] width 204 height 177
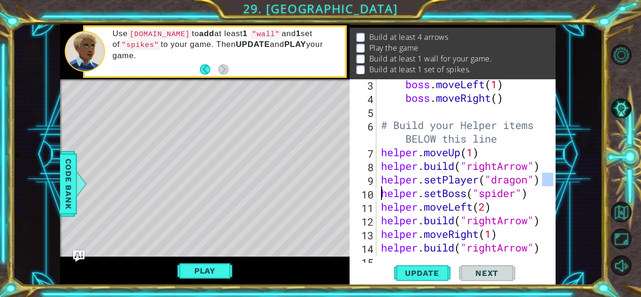
drag, startPoint x: 542, startPoint y: 179, endPoint x: 375, endPoint y: 191, distance: 168.0
click at [375, 191] on div "helper.setPlayer("dragon") 3 4 5 6 7 8 9 10 11 12 13 14 15 16 boss . moveLeft (…" at bounding box center [452, 167] width 204 height 177
click at [487, 208] on div "boss . moveLeft ( 1 ) boss . moveRight ( ) # Build your Helper items BELOW this…" at bounding box center [468, 179] width 179 height 204
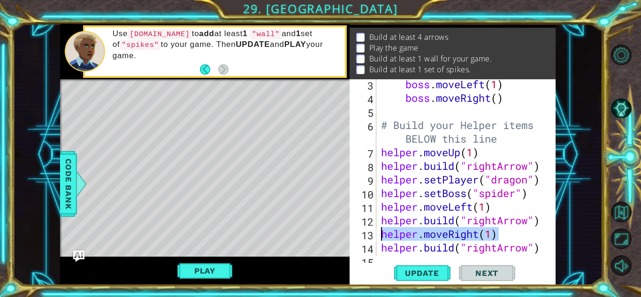
drag, startPoint x: 501, startPoint y: 235, endPoint x: 373, endPoint y: 234, distance: 127.7
click at [373, 234] on div "helper.moveLeft(1) 3 4 5 6 7 8 9 10 11 12 13 14 15 16 boss . moveLeft ( 1 ) bos…" at bounding box center [452, 167] width 204 height 177
type textarea "helper.moveRight(1)"
click at [192, 274] on button "Play" at bounding box center [204, 271] width 55 height 18
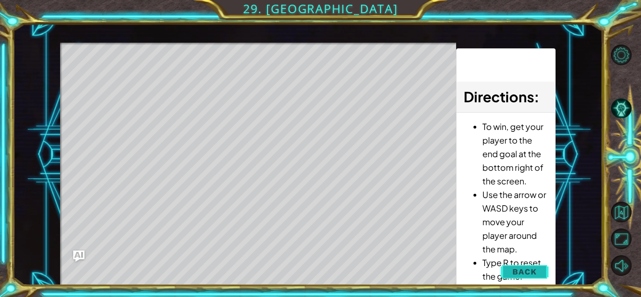
click at [519, 272] on span "Back" at bounding box center [525, 271] width 24 height 9
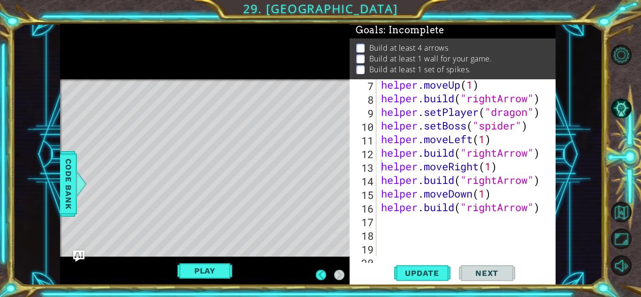
scroll to position [124, 0]
